Goal: Information Seeking & Learning: Understand process/instructions

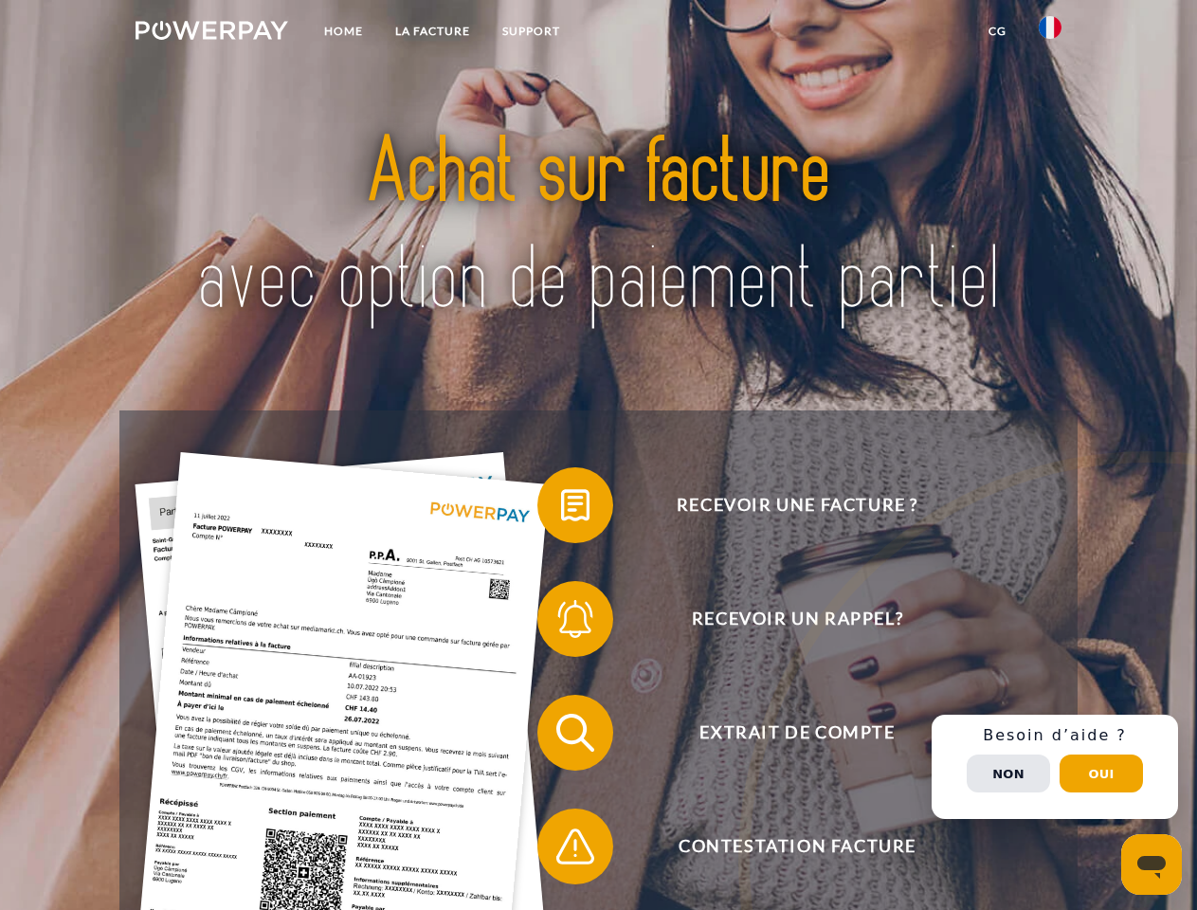
click at [211, 33] on img at bounding box center [212, 30] width 153 height 19
click at [1050, 33] on img at bounding box center [1050, 27] width 23 height 23
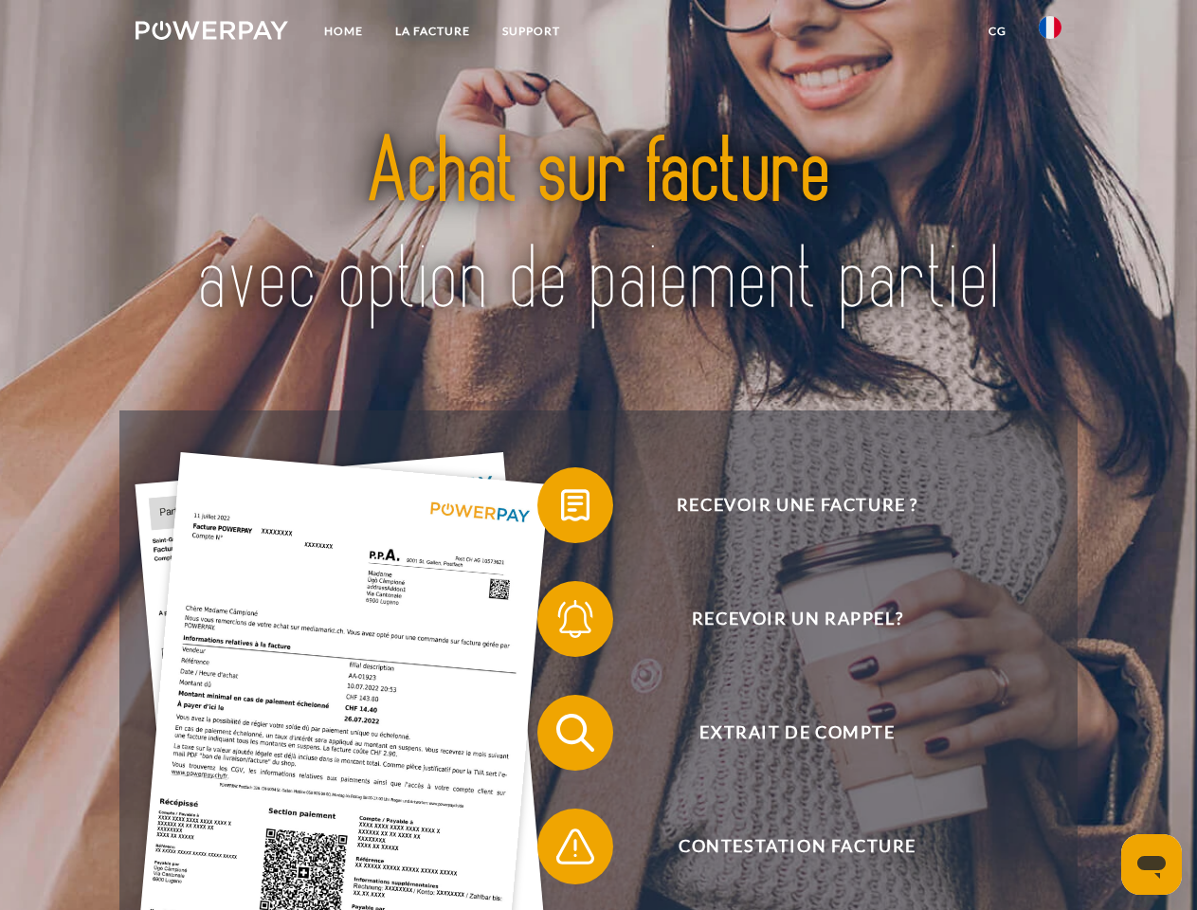
click at [997, 31] on link "CG" at bounding box center [998, 31] width 50 height 34
click at [561, 509] on span at bounding box center [547, 505] width 95 height 95
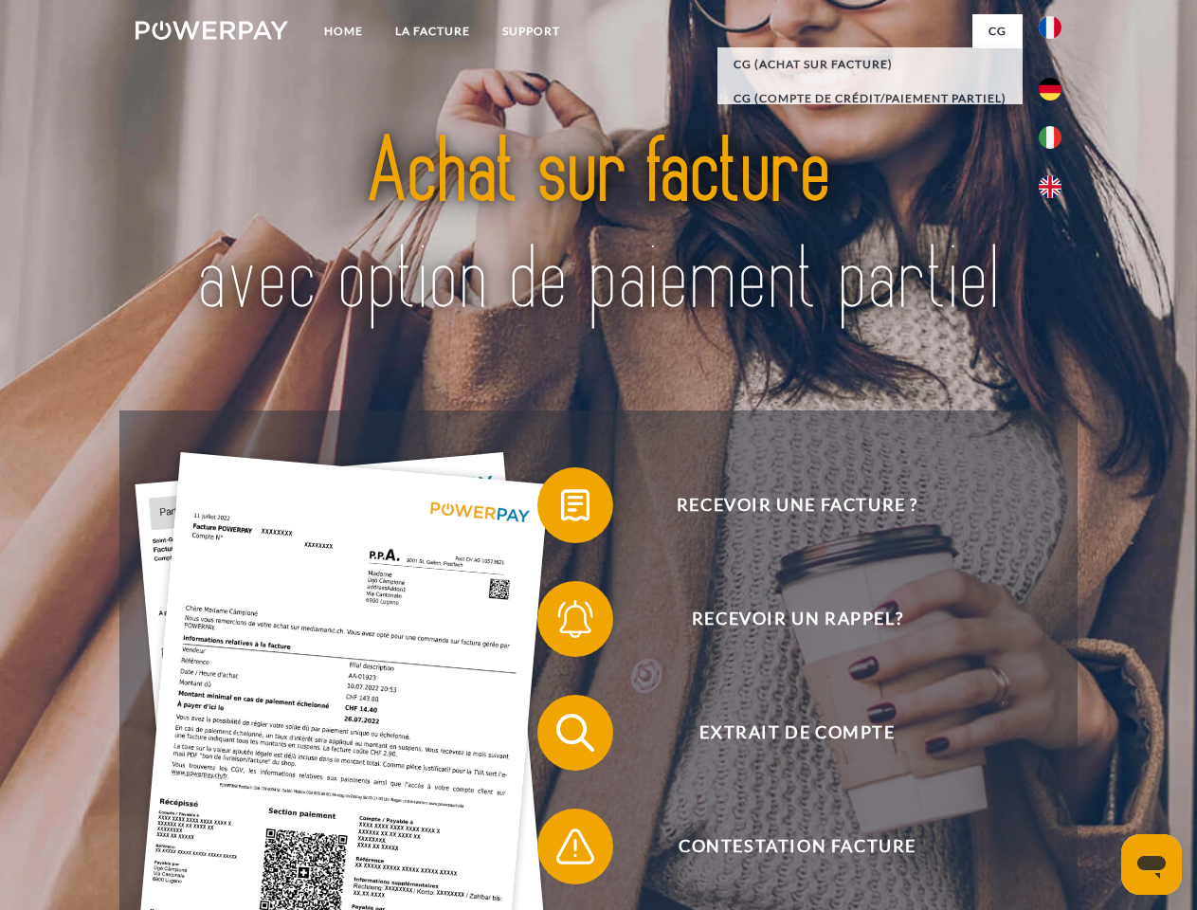
click at [561, 623] on span at bounding box center [547, 619] width 95 height 95
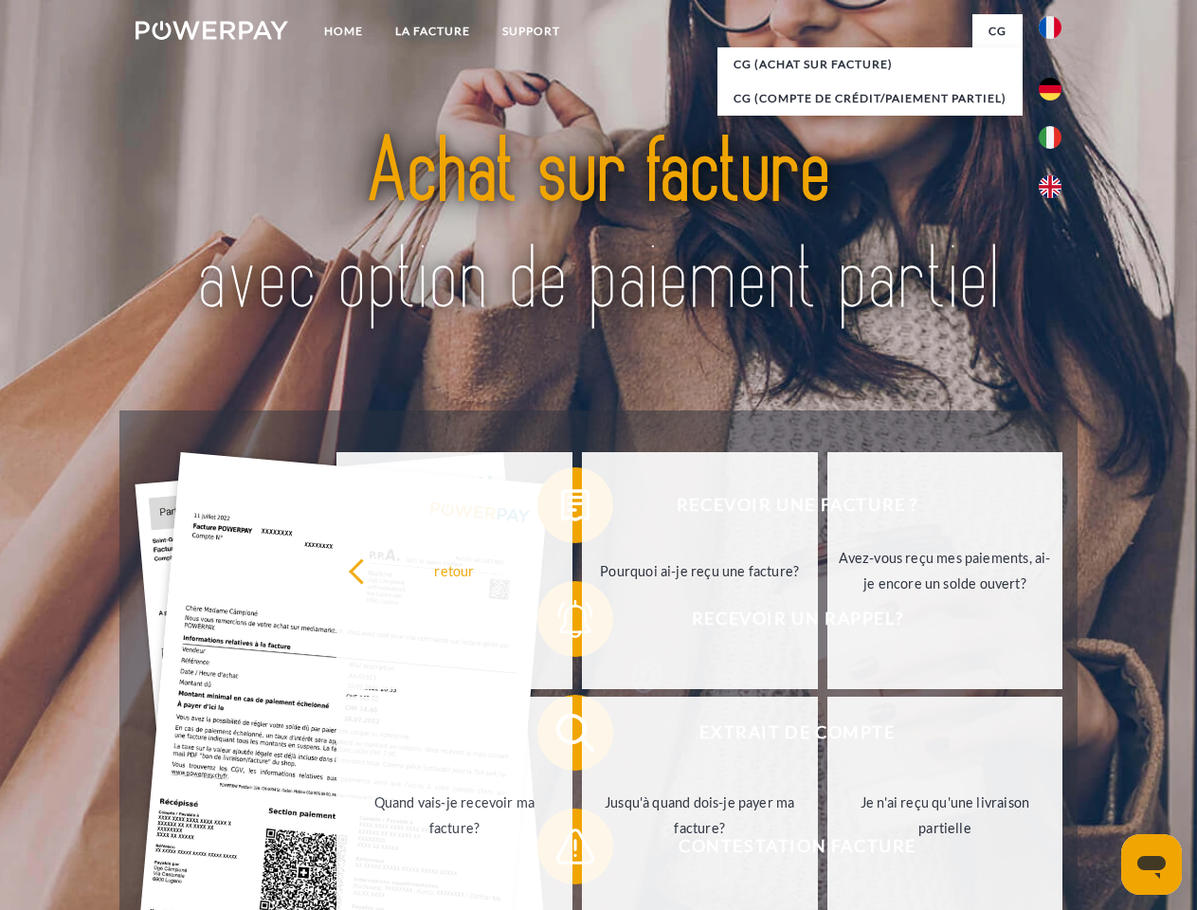
click at [582, 737] on link "Jusqu'à quand dois-je payer ma facture?" at bounding box center [700, 815] width 236 height 237
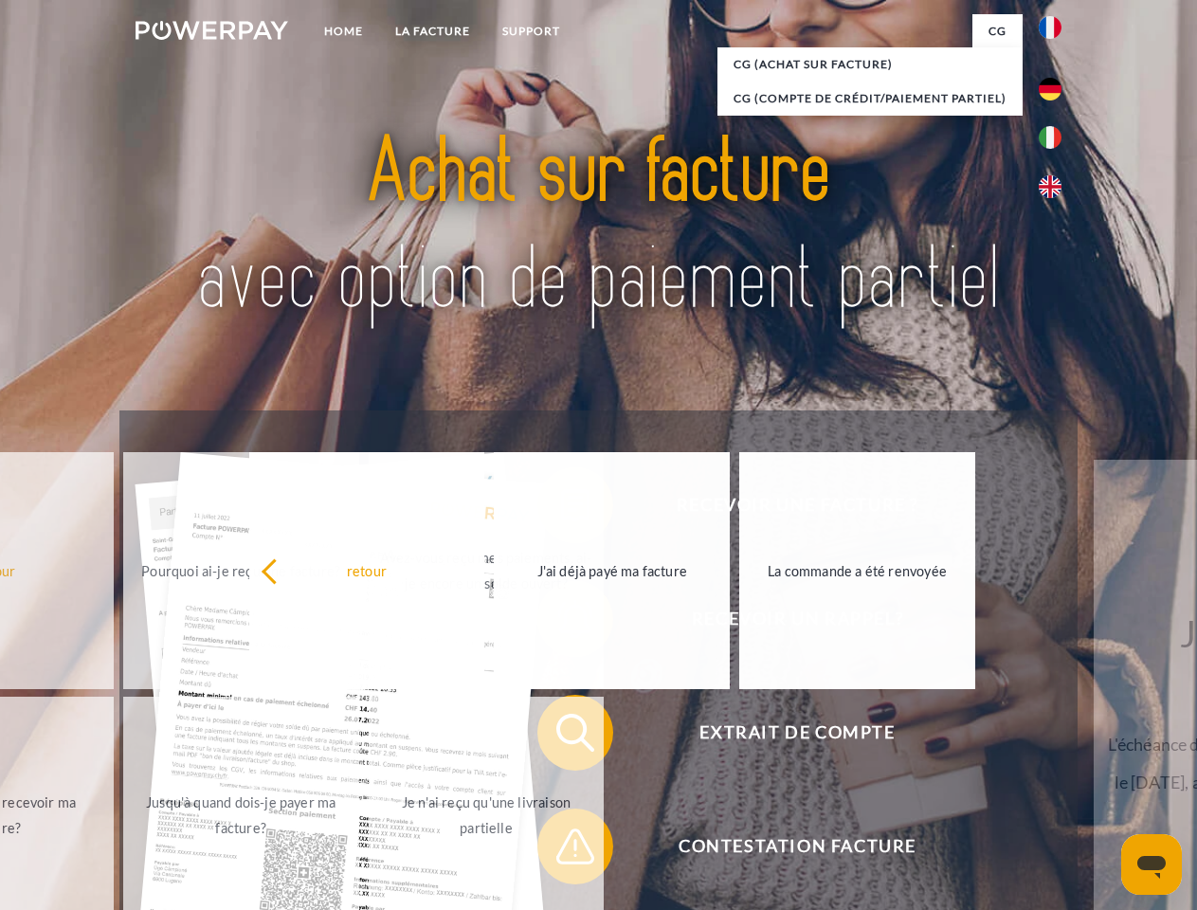
click at [561, 850] on span at bounding box center [547, 846] width 95 height 95
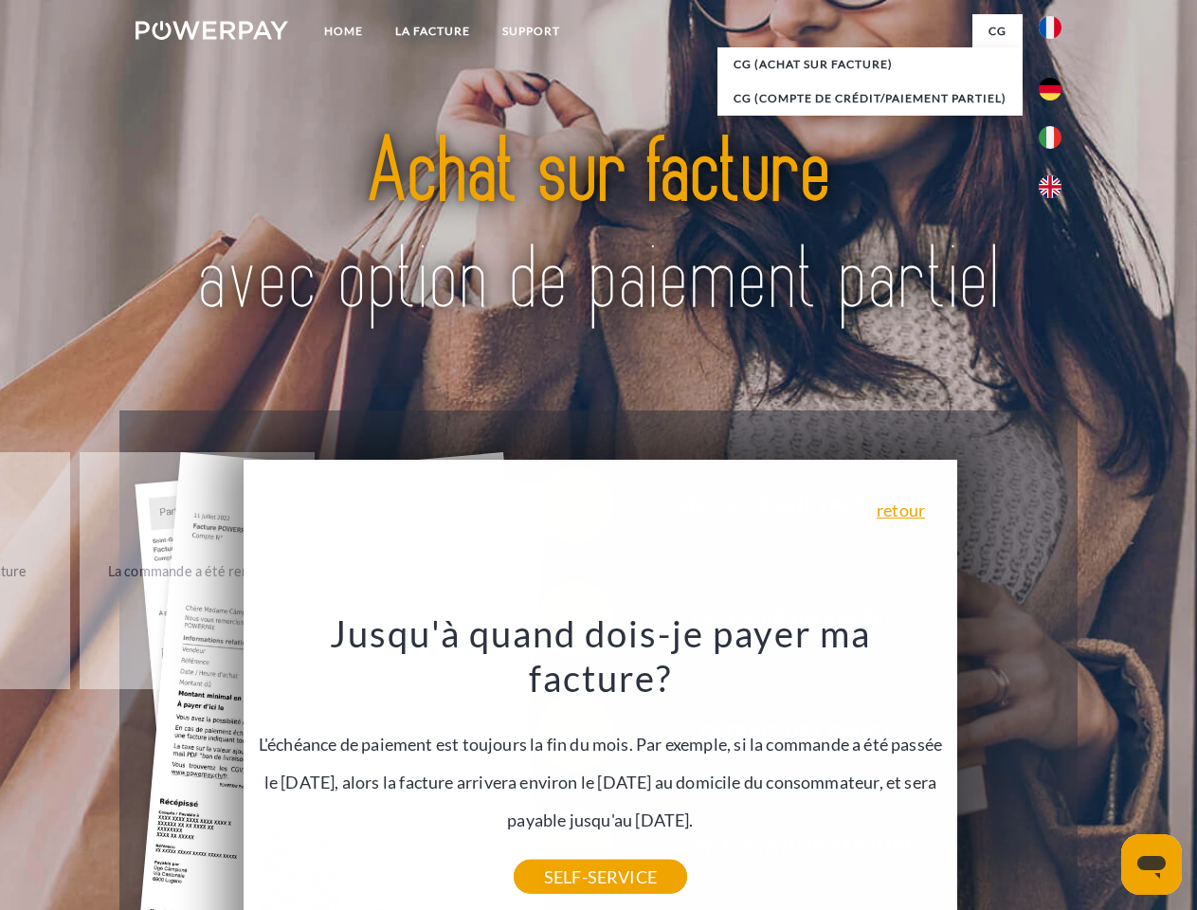
click at [1055, 767] on div "Recevoir une facture ? Recevoir un rappel? Extrait de compte retour" at bounding box center [598, 790] width 958 height 758
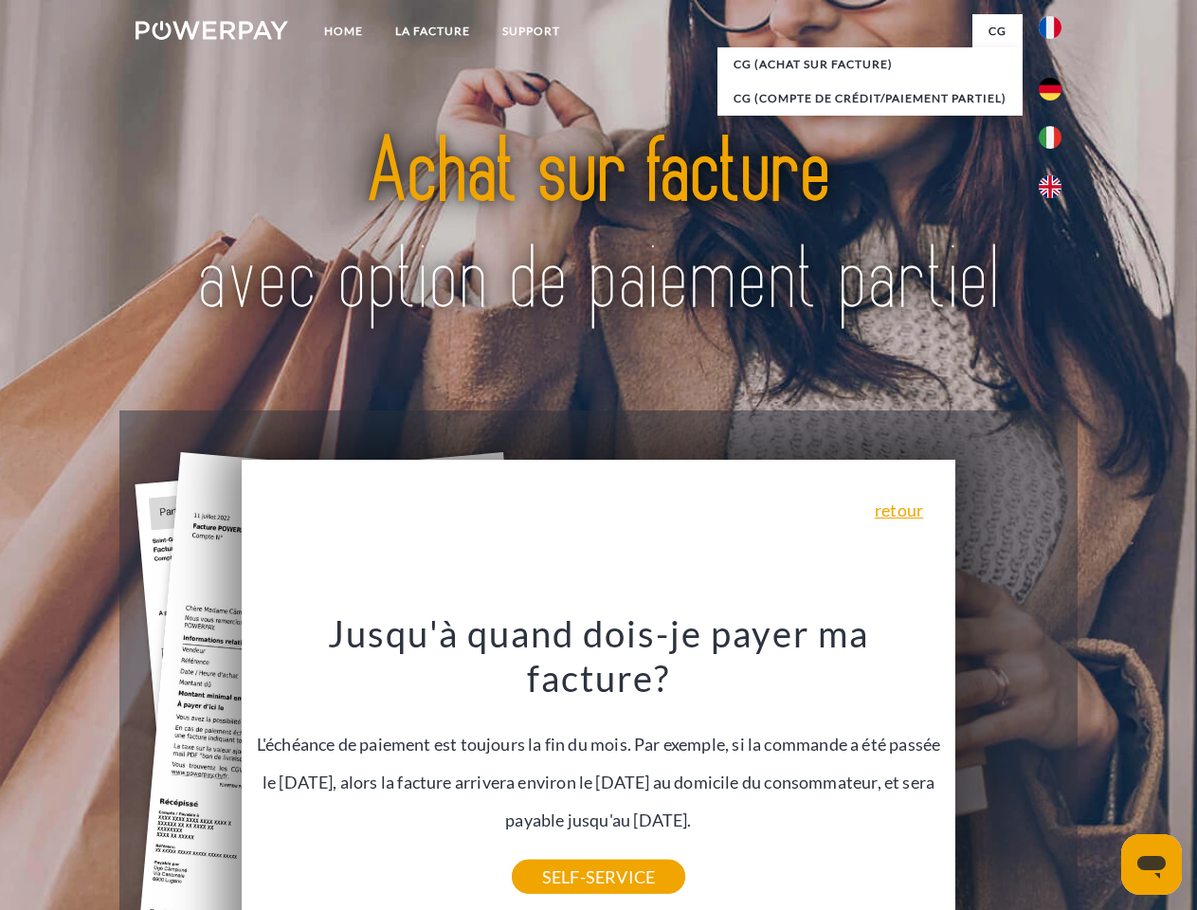
click at [1009, 771] on span "Extrait de compte" at bounding box center [797, 733] width 465 height 76
click at [1102, 774] on header "Home LA FACTURE Support" at bounding box center [598, 654] width 1197 height 1309
